Goal: Information Seeking & Learning: Learn about a topic

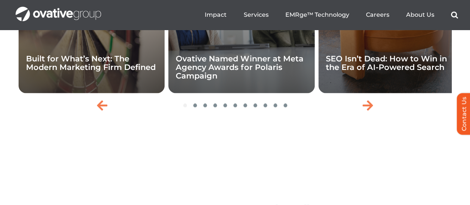
scroll to position [1967, 0]
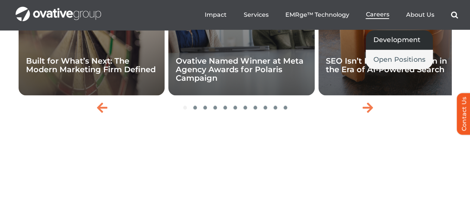
click at [385, 40] on span "Development" at bounding box center [396, 40] width 47 height 10
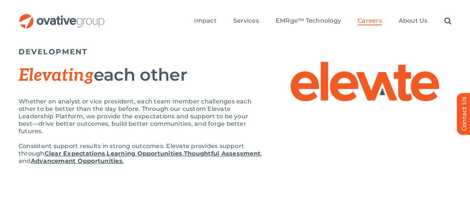
scroll to position [42, 0]
click at [190, 99] on p "Whether an analyst or vice president, each team member challenges each other to…" at bounding box center [141, 115] width 245 height 37
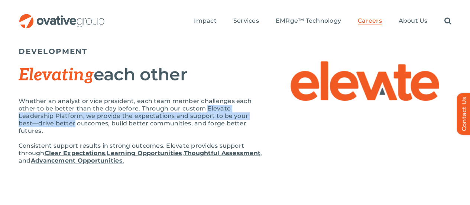
drag, startPoint x: 190, startPoint y: 99, endPoint x: 242, endPoint y: 105, distance: 52.5
click at [242, 105] on p "Whether an analyst or vice president, each team member challenges each other to…" at bounding box center [141, 115] width 245 height 37
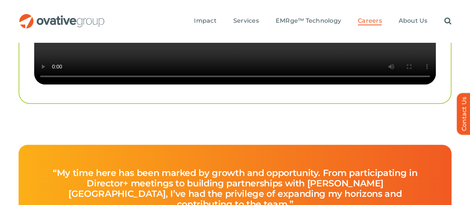
scroll to position [1743, 0]
